Goal: Information Seeking & Learning: Check status

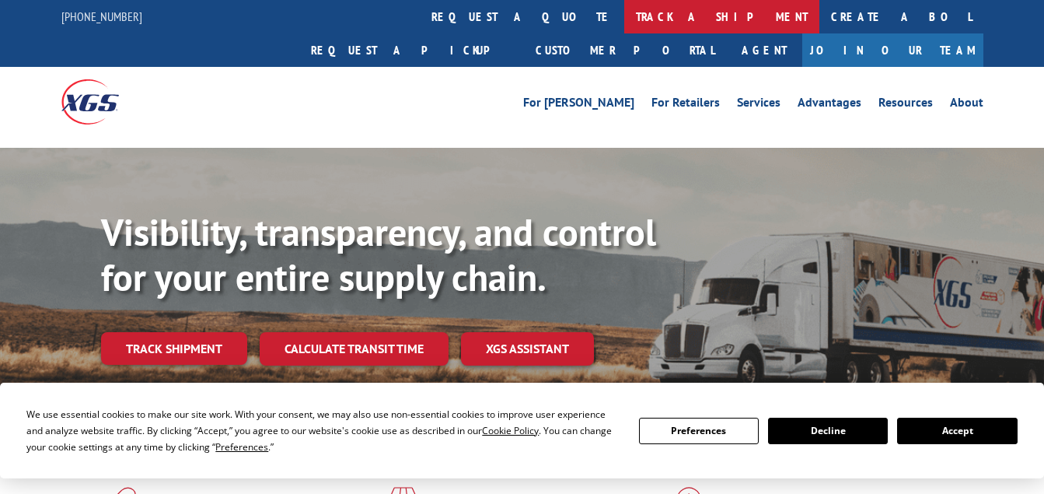
click at [624, 12] on link "track a shipment" at bounding box center [721, 16] width 195 height 33
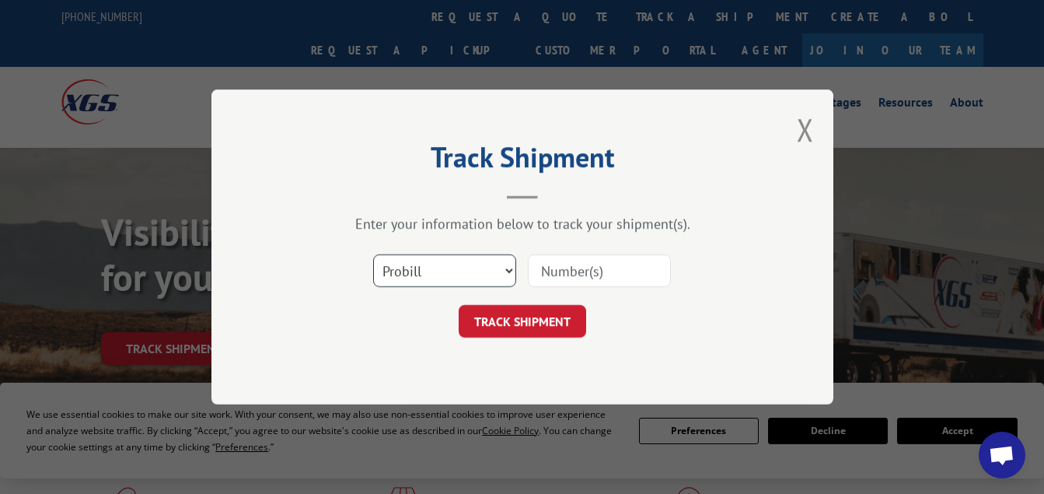
click at [505, 271] on select "Select category... Probill BOL PO" at bounding box center [444, 270] width 143 height 33
select select "bol"
click at [373, 254] on select "Select category... Probill BOL PO" at bounding box center [444, 270] width 143 height 33
click at [568, 265] on input at bounding box center [599, 270] width 143 height 33
paste input "7043673"
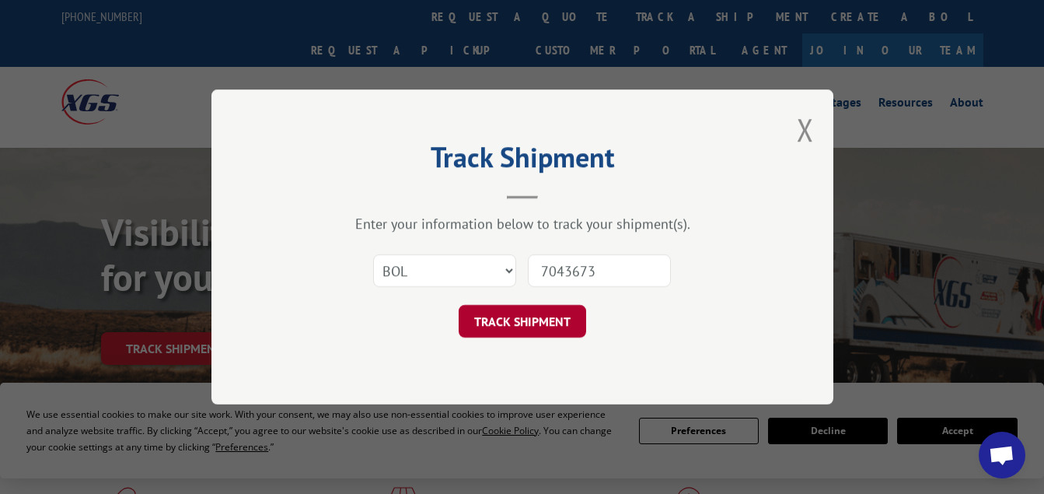
type input "7043673"
click at [492, 331] on button "TRACK SHIPMENT" at bounding box center [523, 321] width 128 height 33
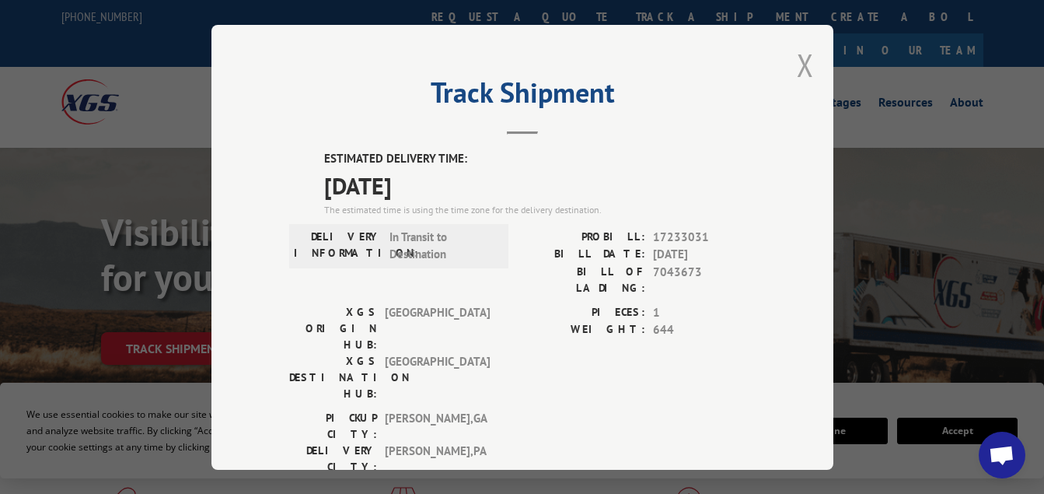
click at [797, 59] on button "Close modal" at bounding box center [805, 64] width 17 height 41
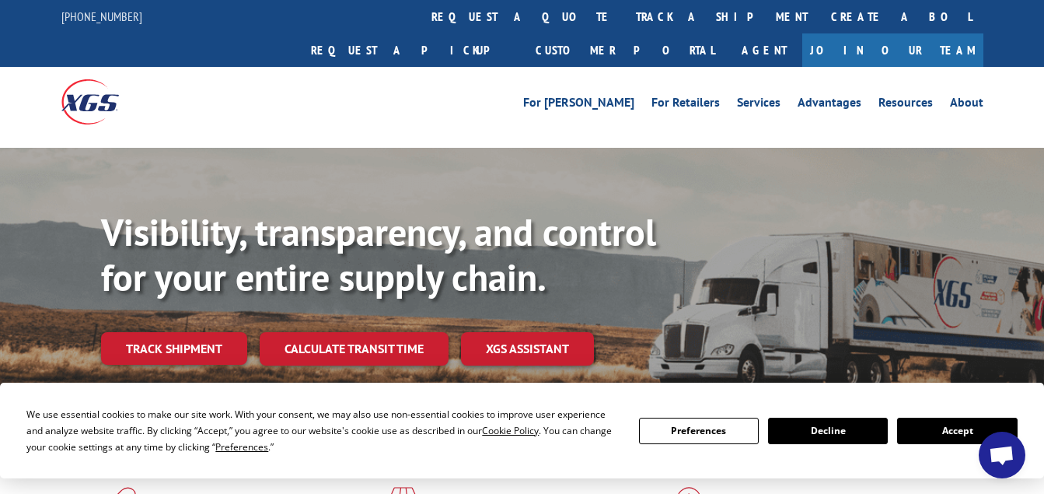
click at [939, 425] on button "Accept" at bounding box center [957, 431] width 120 height 26
